Goal: Information Seeking & Learning: Learn about a topic

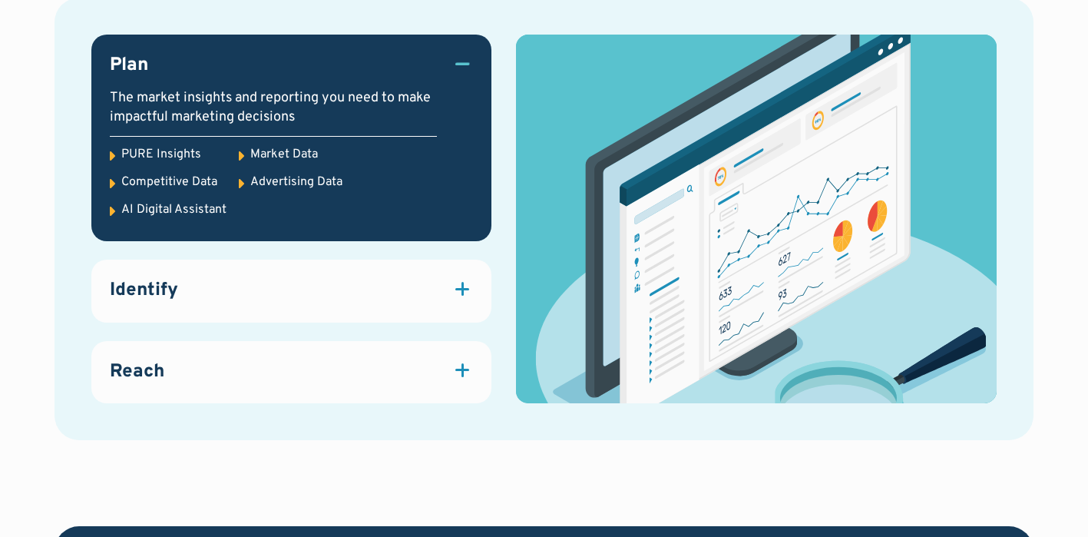
scroll to position [2133, 0]
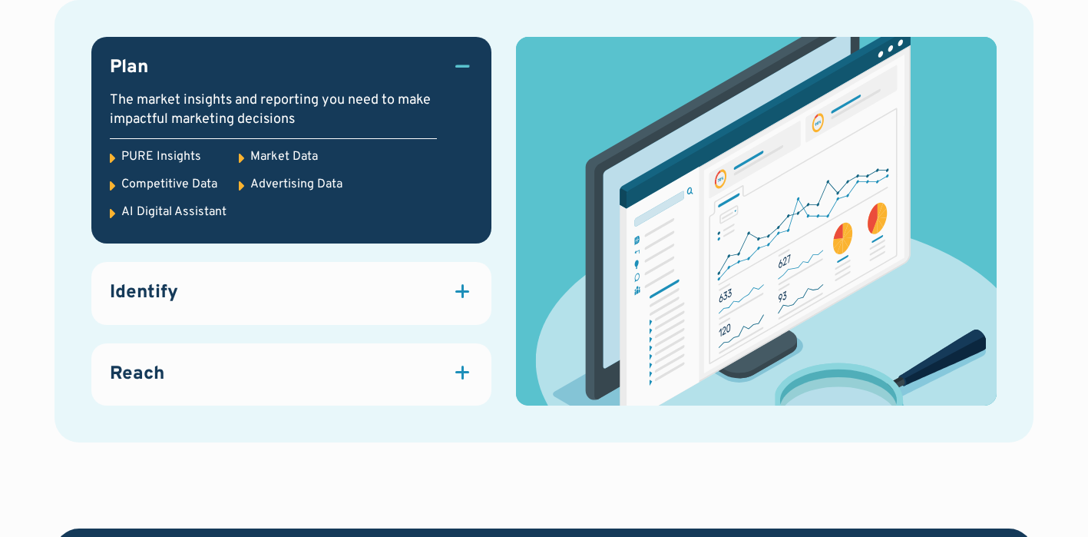
click at [110, 157] on icon at bounding box center [112, 158] width 5 height 9
click at [149, 153] on div "PURE Insights" at bounding box center [161, 156] width 80 height 17
click at [267, 154] on div "Market Data" at bounding box center [284, 156] width 68 height 17
click at [269, 185] on div "Advertising Data" at bounding box center [296, 184] width 92 height 17
click at [462, 293] on div at bounding box center [463, 291] width 2 height 14
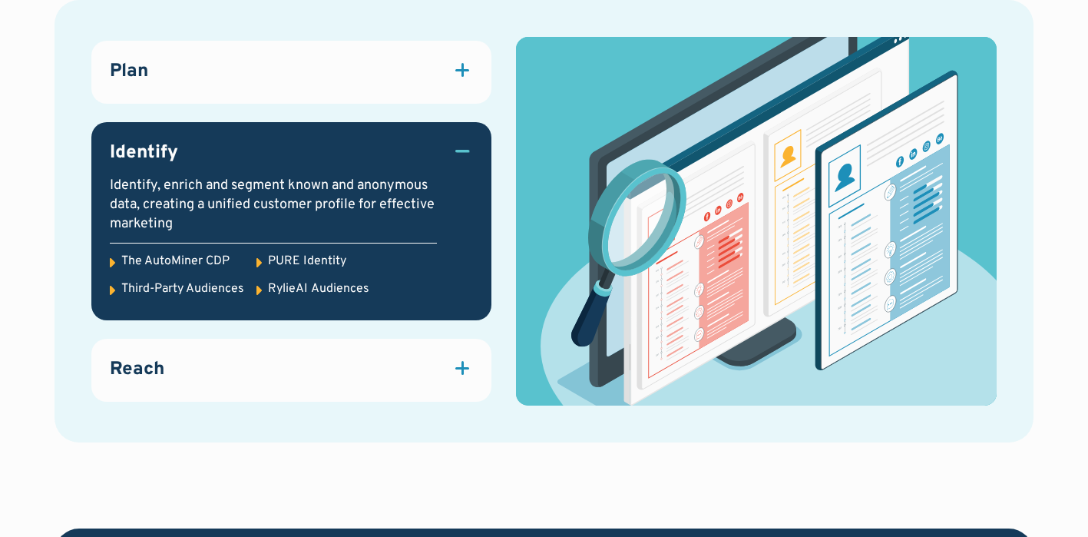
click at [112, 259] on icon at bounding box center [112, 262] width 5 height 9
click at [181, 253] on div "The AutoMiner CDP" at bounding box center [175, 261] width 108 height 17
click at [463, 369] on div at bounding box center [463, 368] width 2 height 14
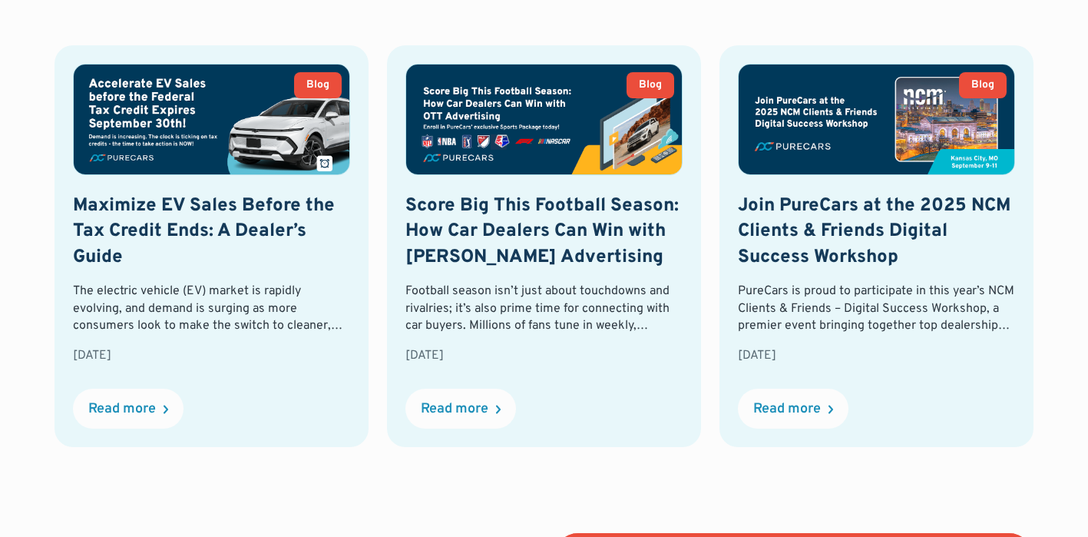
scroll to position [3535, 0]
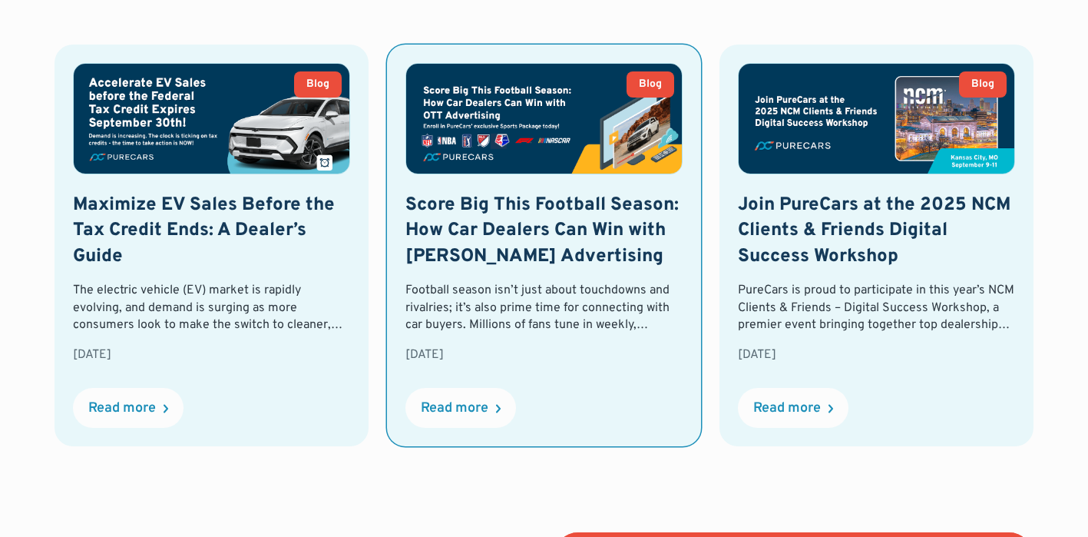
click at [501, 252] on h3 "Score Big This Football Season: How Car Dealers Can Win with OTT Advertising" at bounding box center [544, 232] width 277 height 78
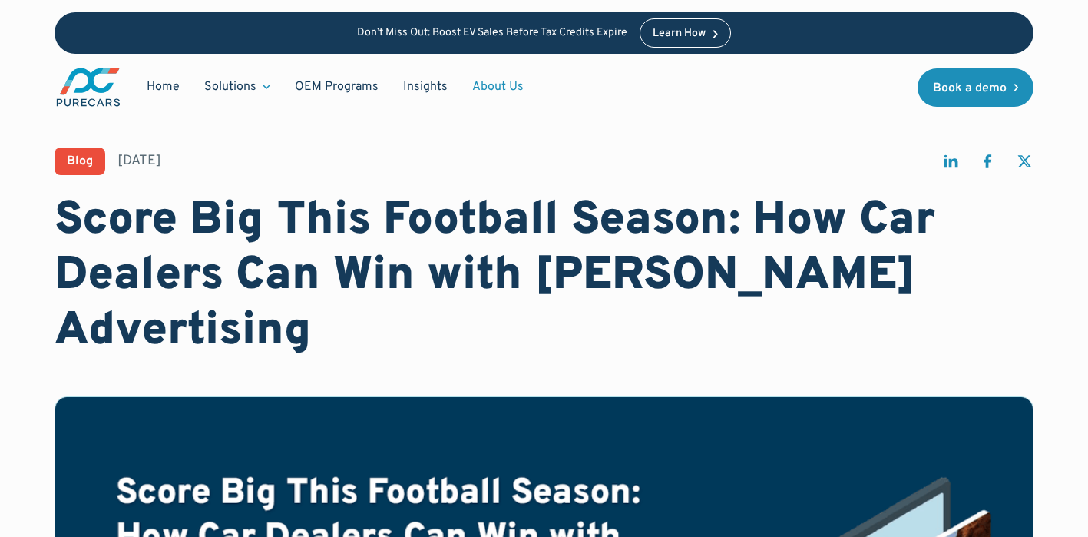
click at [495, 83] on link "About Us" at bounding box center [498, 86] width 76 height 29
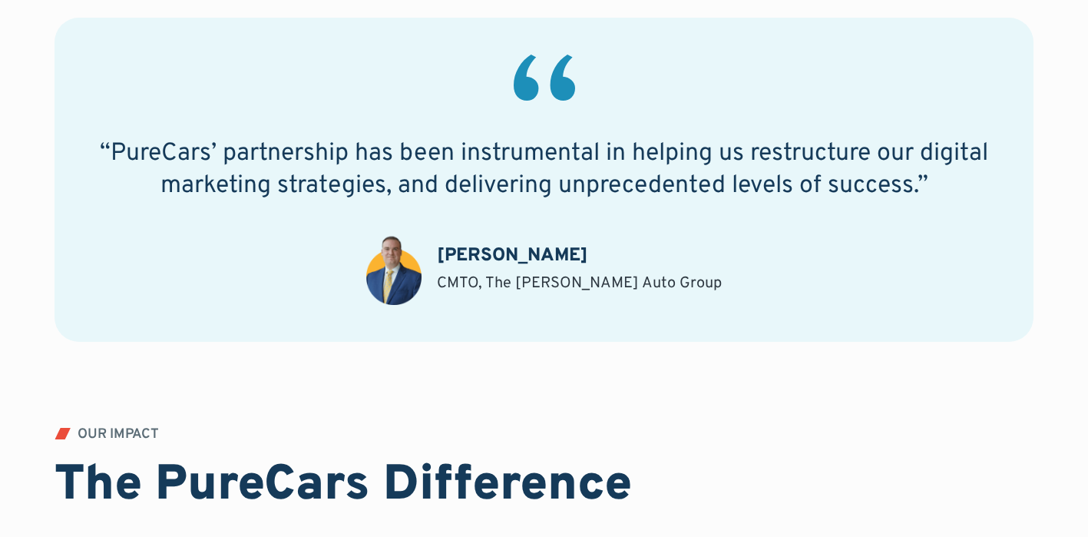
scroll to position [1199, 0]
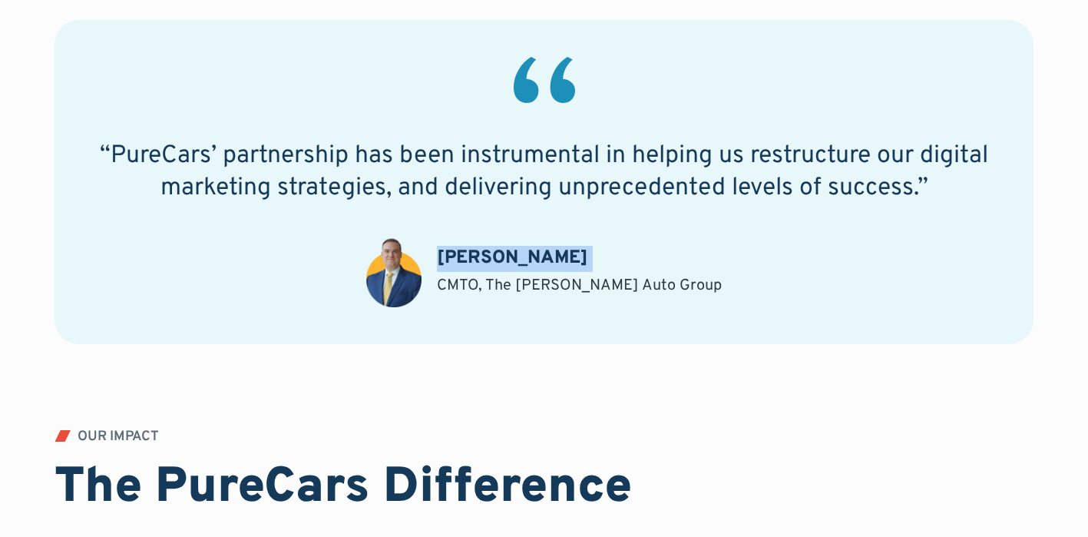
drag, startPoint x: 472, startPoint y: 260, endPoint x: 654, endPoint y: 275, distance: 181.9
click at [654, 275] on div "Andrew Riffee CMTO, The Dimmitt Auto Group" at bounding box center [579, 271] width 285 height 51
click at [572, 373] on div "“PureCars’ partnership has been instrumental in helping us restructure our digi…" at bounding box center [544, 224] width 979 height 409
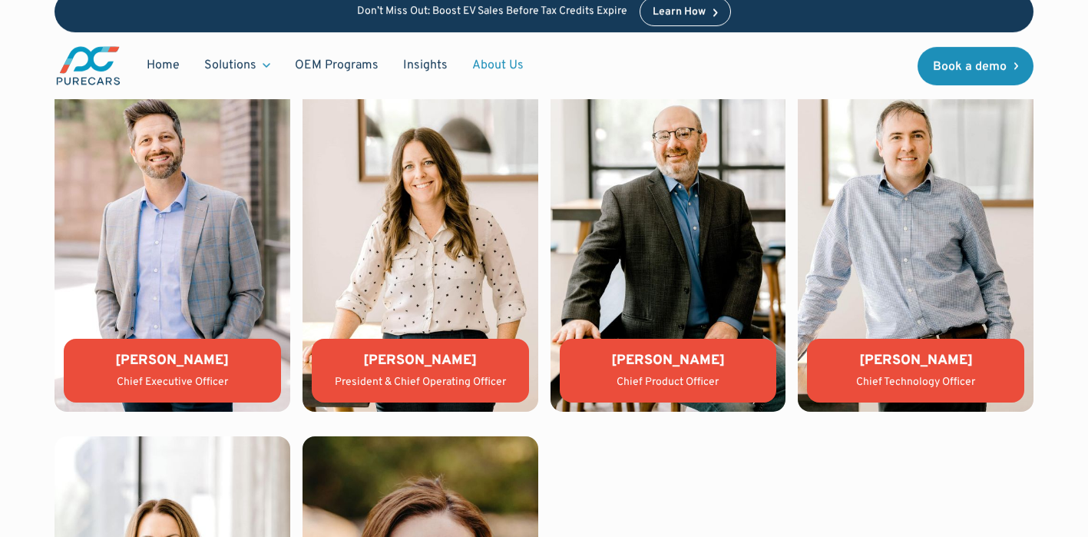
scroll to position [3226, 0]
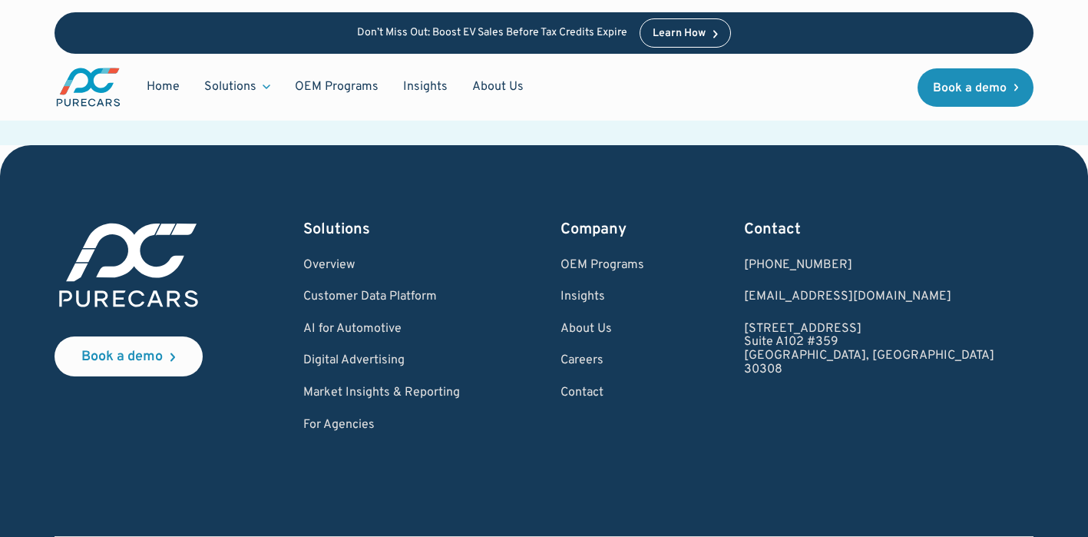
scroll to position [3682, 0]
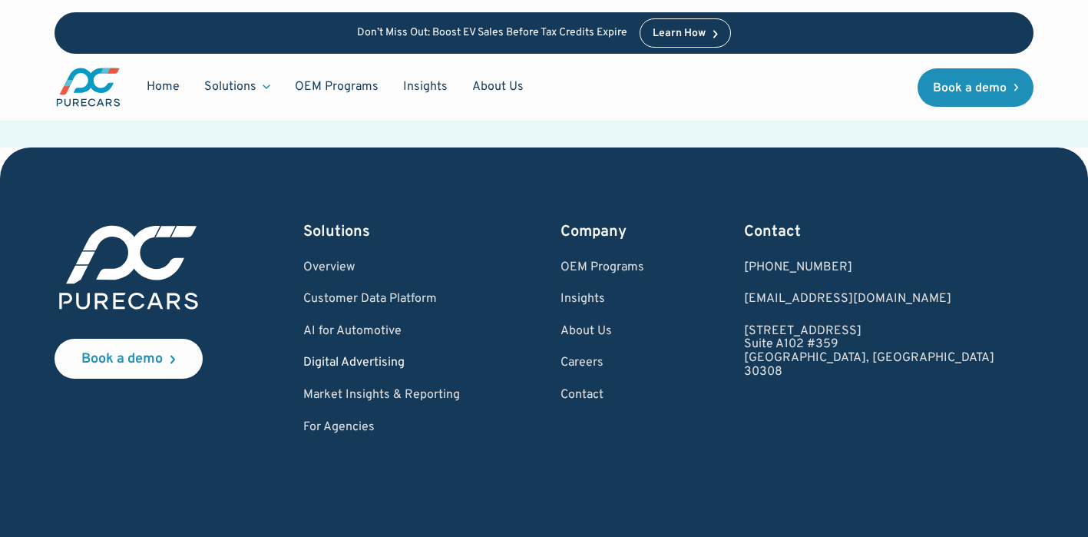
click at [396, 356] on link "Digital Advertising" at bounding box center [381, 363] width 157 height 14
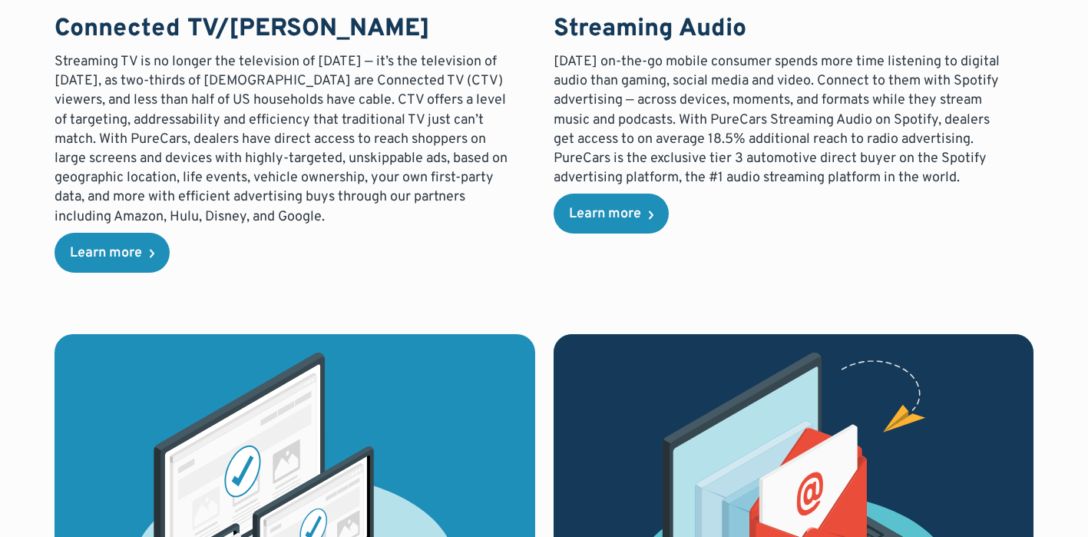
scroll to position [2828, 0]
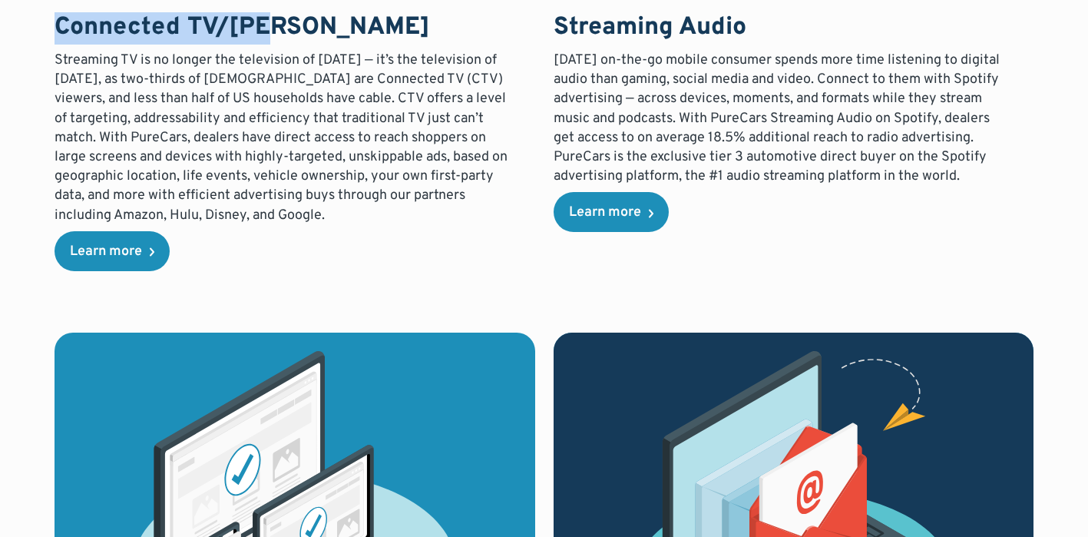
drag, startPoint x: 51, startPoint y: 24, endPoint x: 300, endPoint y: 28, distance: 248.9
click at [300, 28] on div "Advertising on the right channels, at the right time You’re running a dealershi…" at bounding box center [544, 101] width 1088 height 4256
copy h3 "Connected TV/OTT"
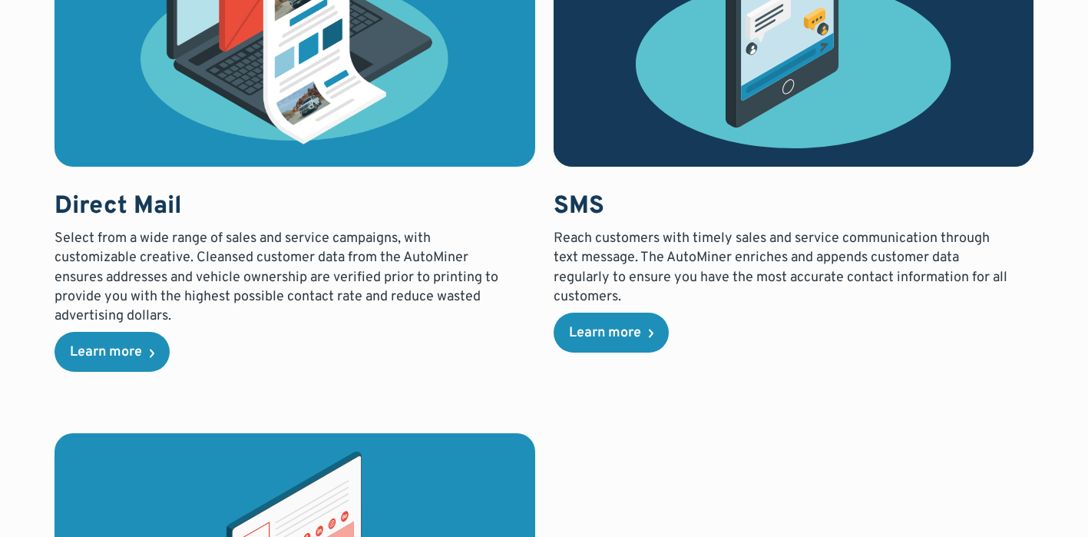
scroll to position [3991, 0]
